Goal: Information Seeking & Learning: Learn about a topic

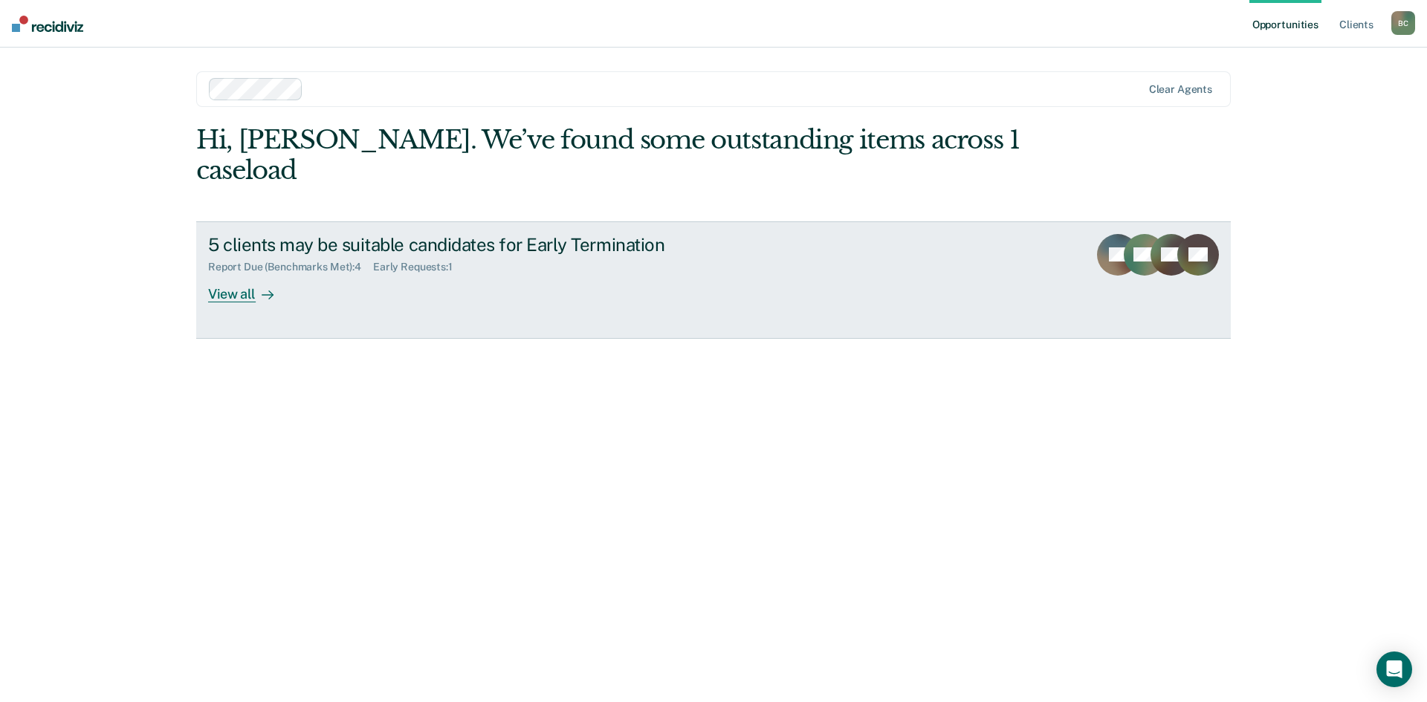
click at [363, 234] on div "5 clients may be suitable candidates for Early Termination" at bounding box center [469, 245] width 522 height 22
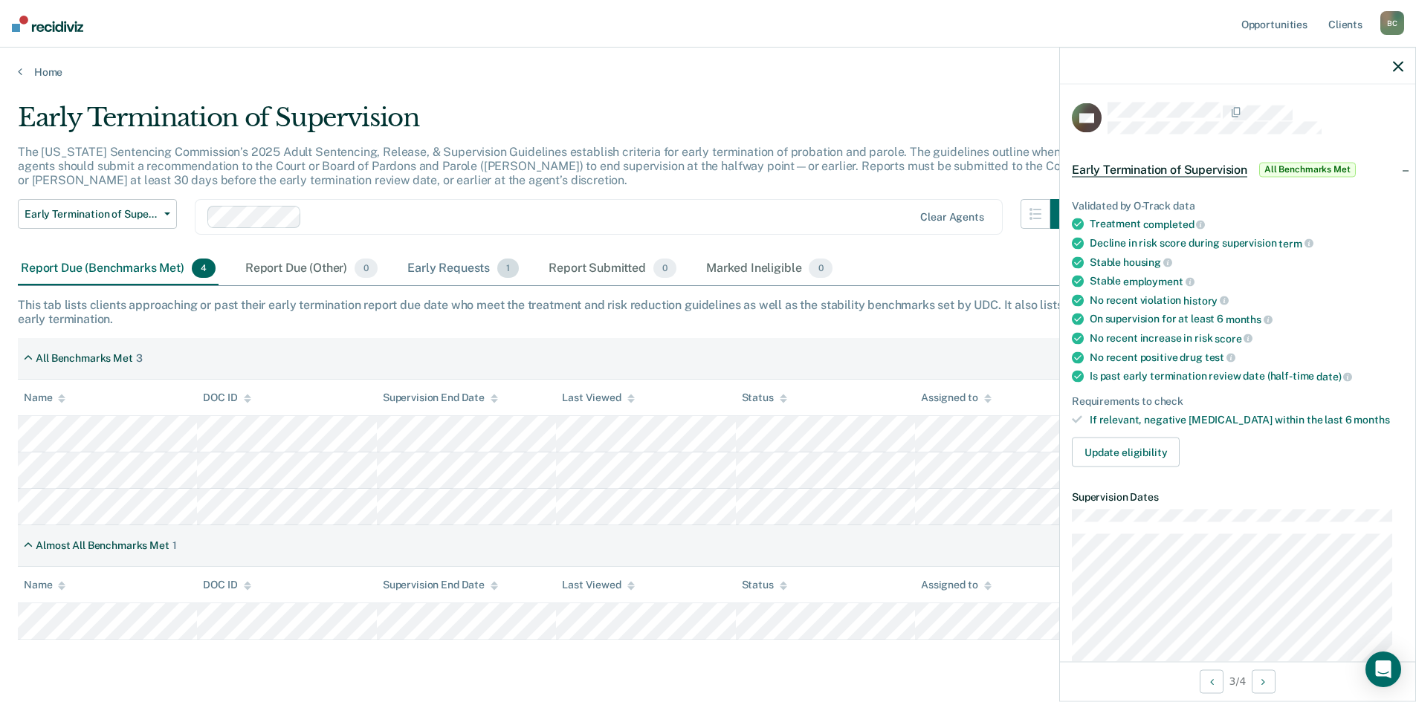
click at [487, 266] on div "Early Requests 1" at bounding box center [462, 269] width 117 height 33
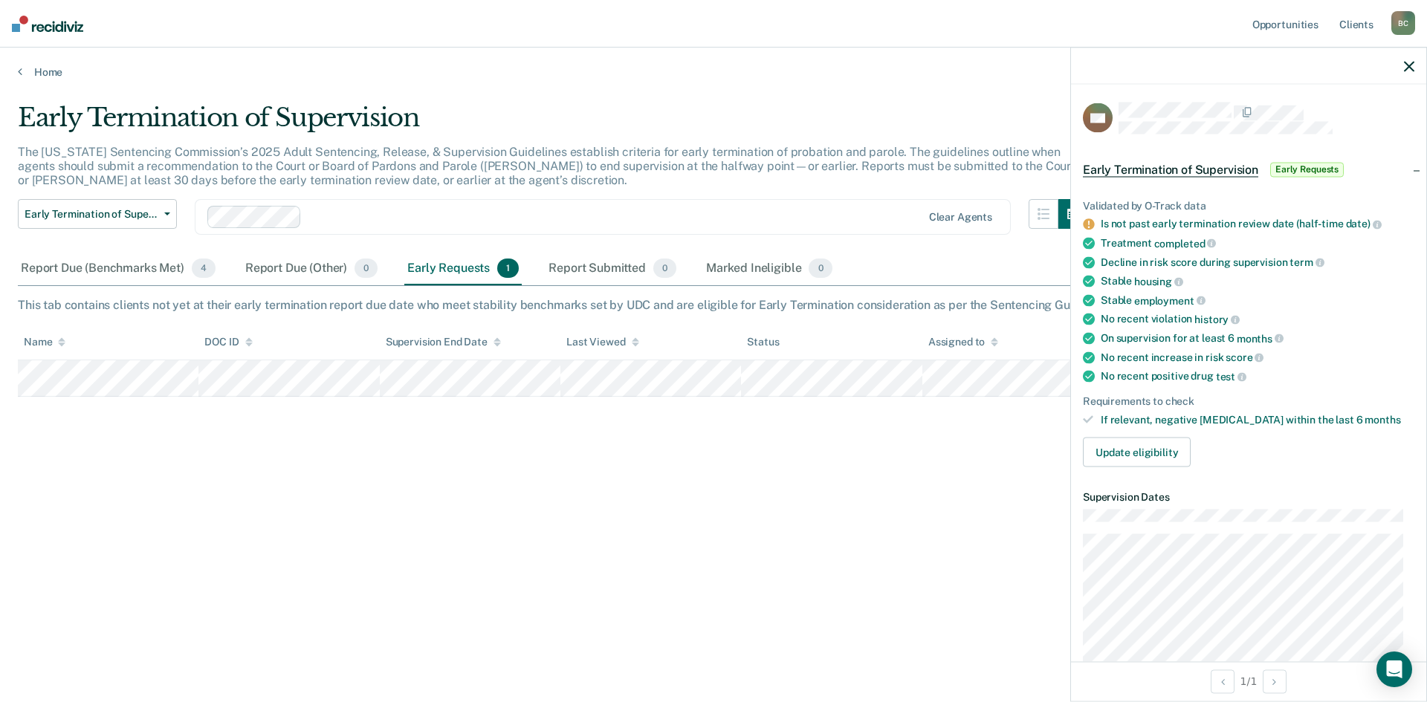
click at [927, 450] on div "Early Termination of Supervision The [US_STATE] Sentencing Commission’s 2025 Ad…" at bounding box center [714, 347] width 1392 height 488
click at [140, 262] on div "Report Due (Benchmarks Met) 4" at bounding box center [118, 269] width 201 height 33
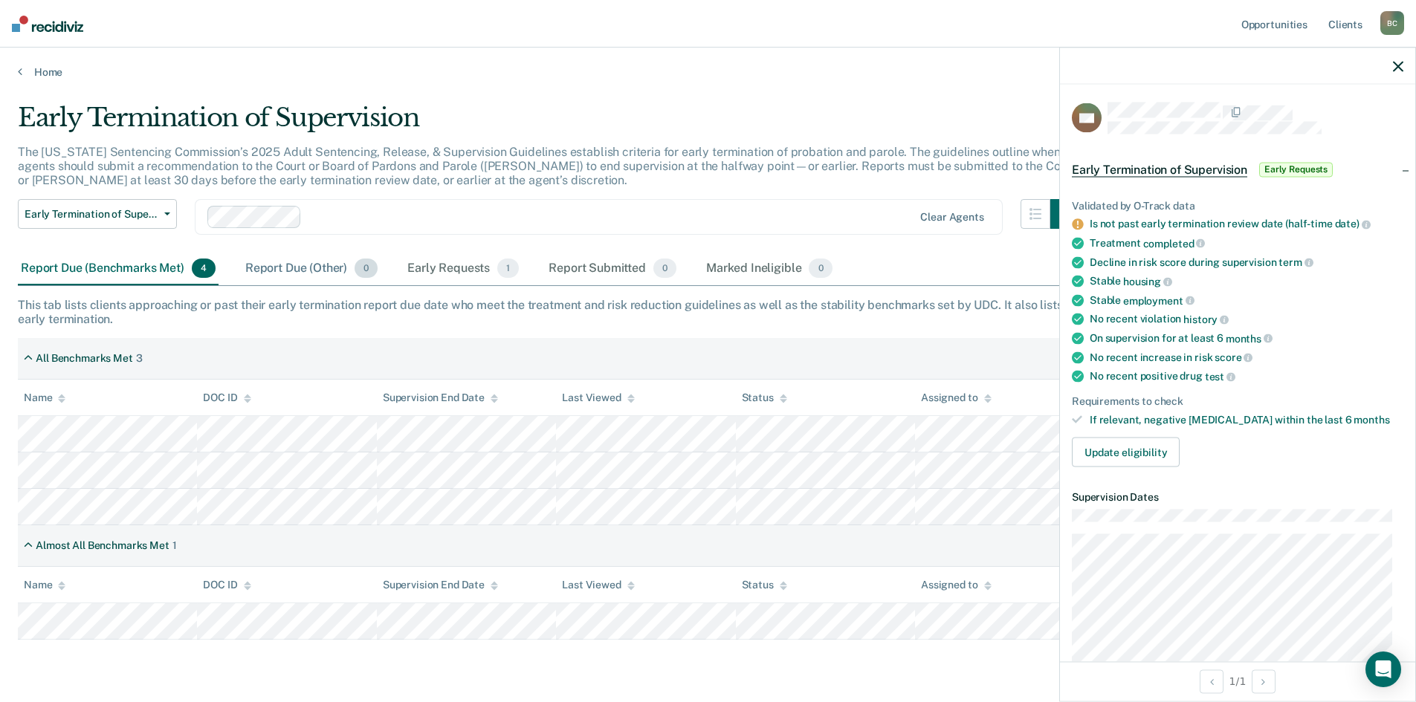
click at [305, 279] on div "Report Due (Other) 0" at bounding box center [311, 269] width 138 height 33
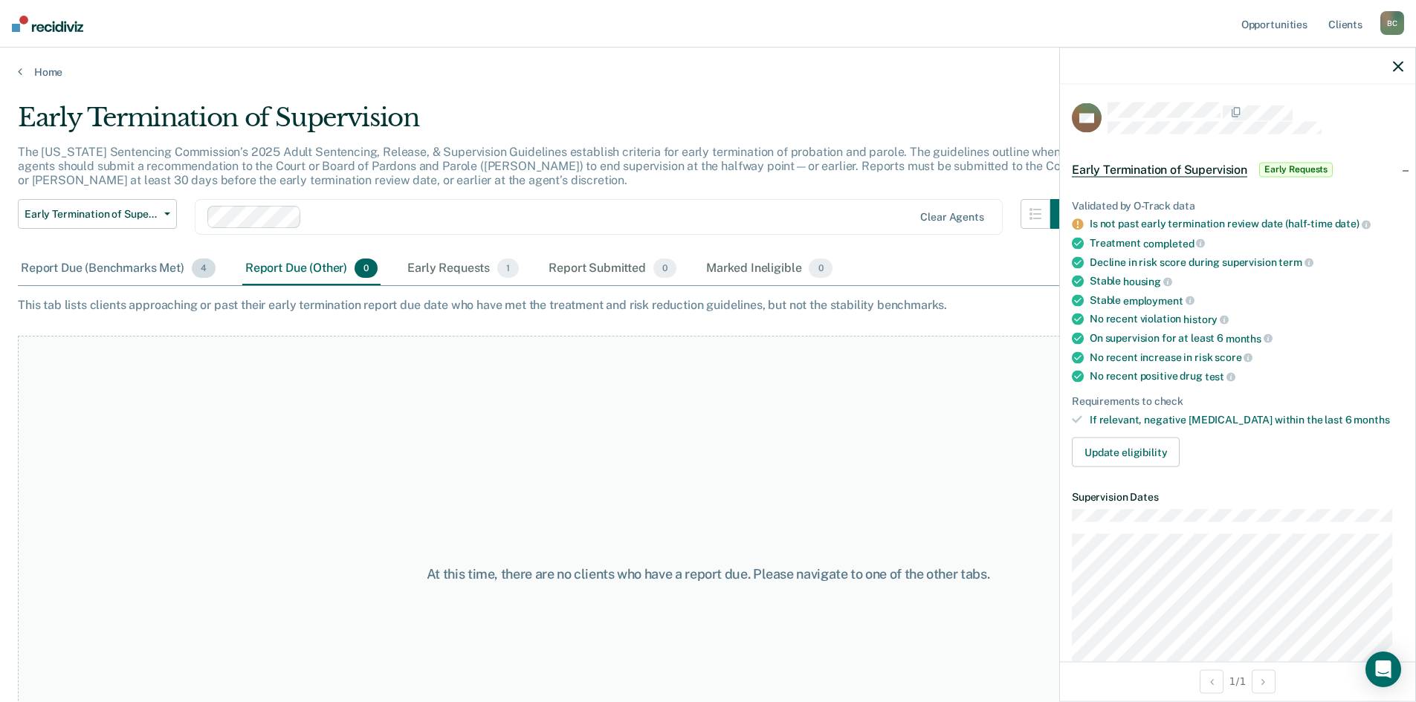
click at [155, 273] on div "Report Due (Benchmarks Met) 4" at bounding box center [118, 269] width 201 height 33
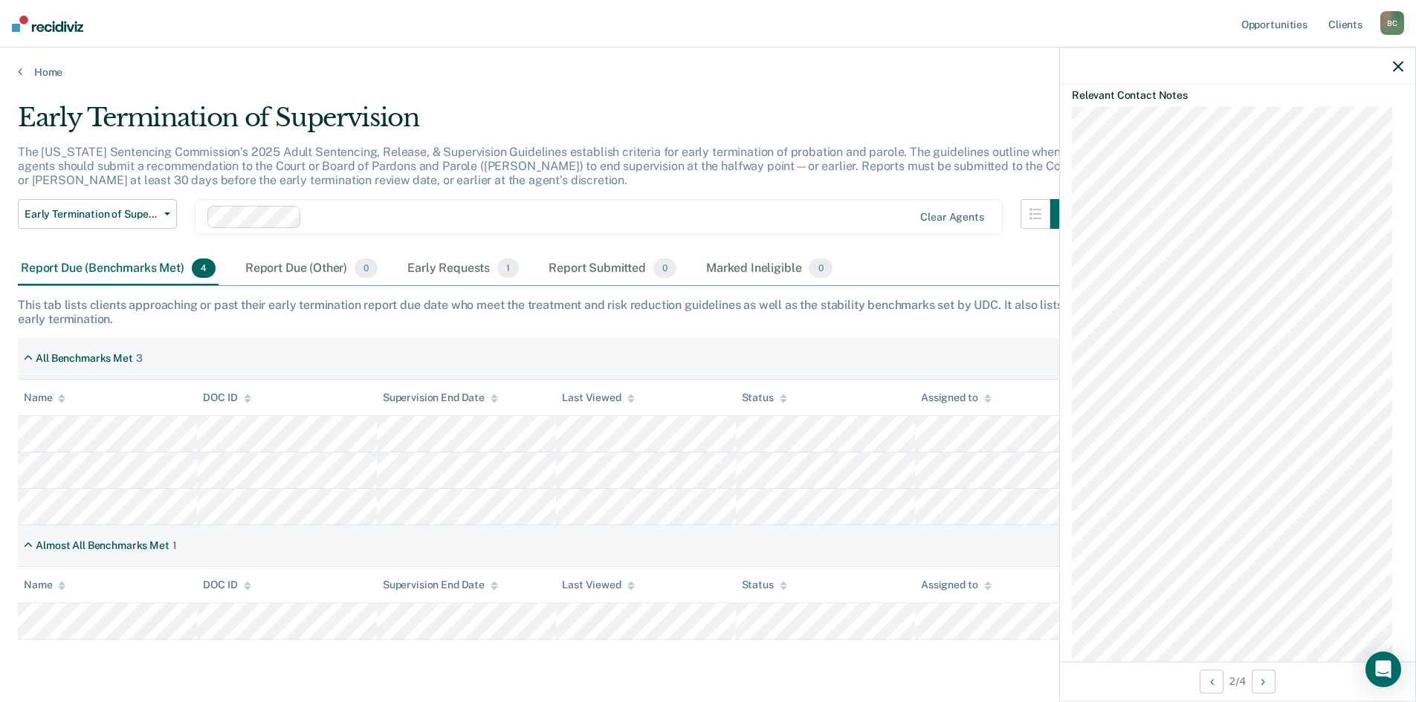
scroll to position [952, 0]
